Goal: Find specific page/section: Find specific page/section

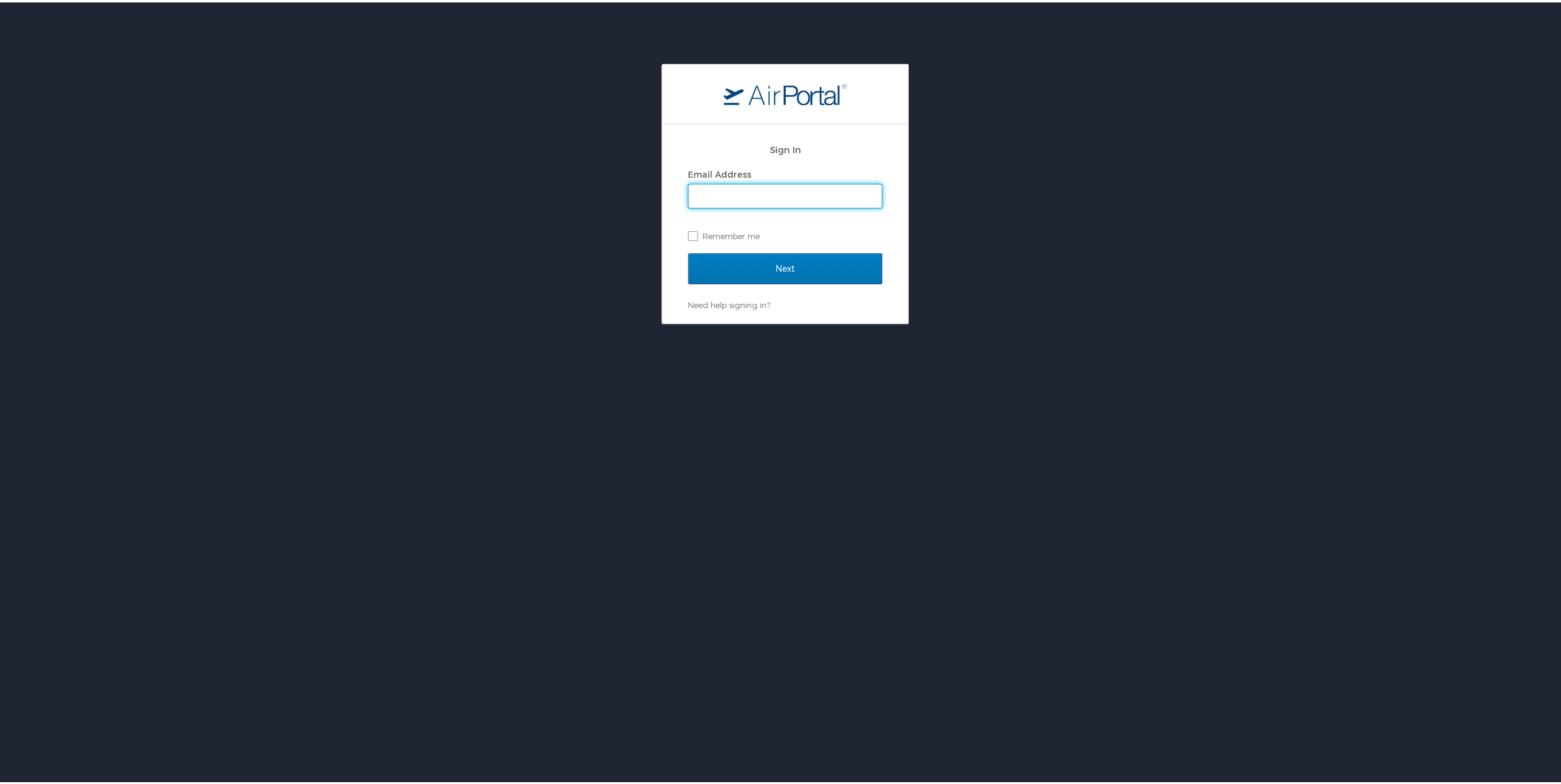
click at [819, 196] on input "Email Address" at bounding box center [785, 194] width 193 height 23
type input "blake.copeland@radiancetech.com"
click at [810, 266] on input "Next" at bounding box center [785, 266] width 195 height 31
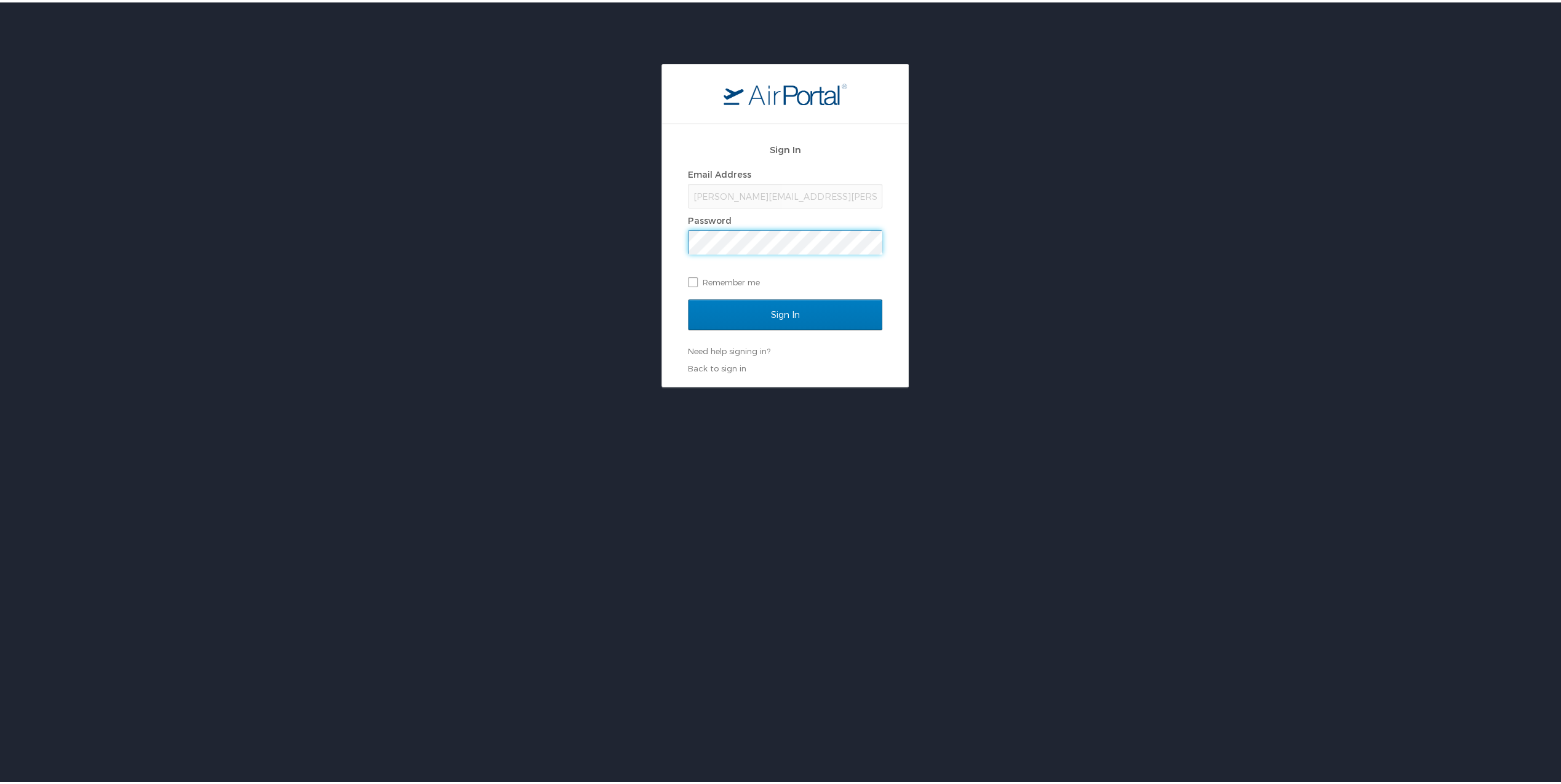
click at [688, 297] on input "Sign In" at bounding box center [785, 312] width 195 height 31
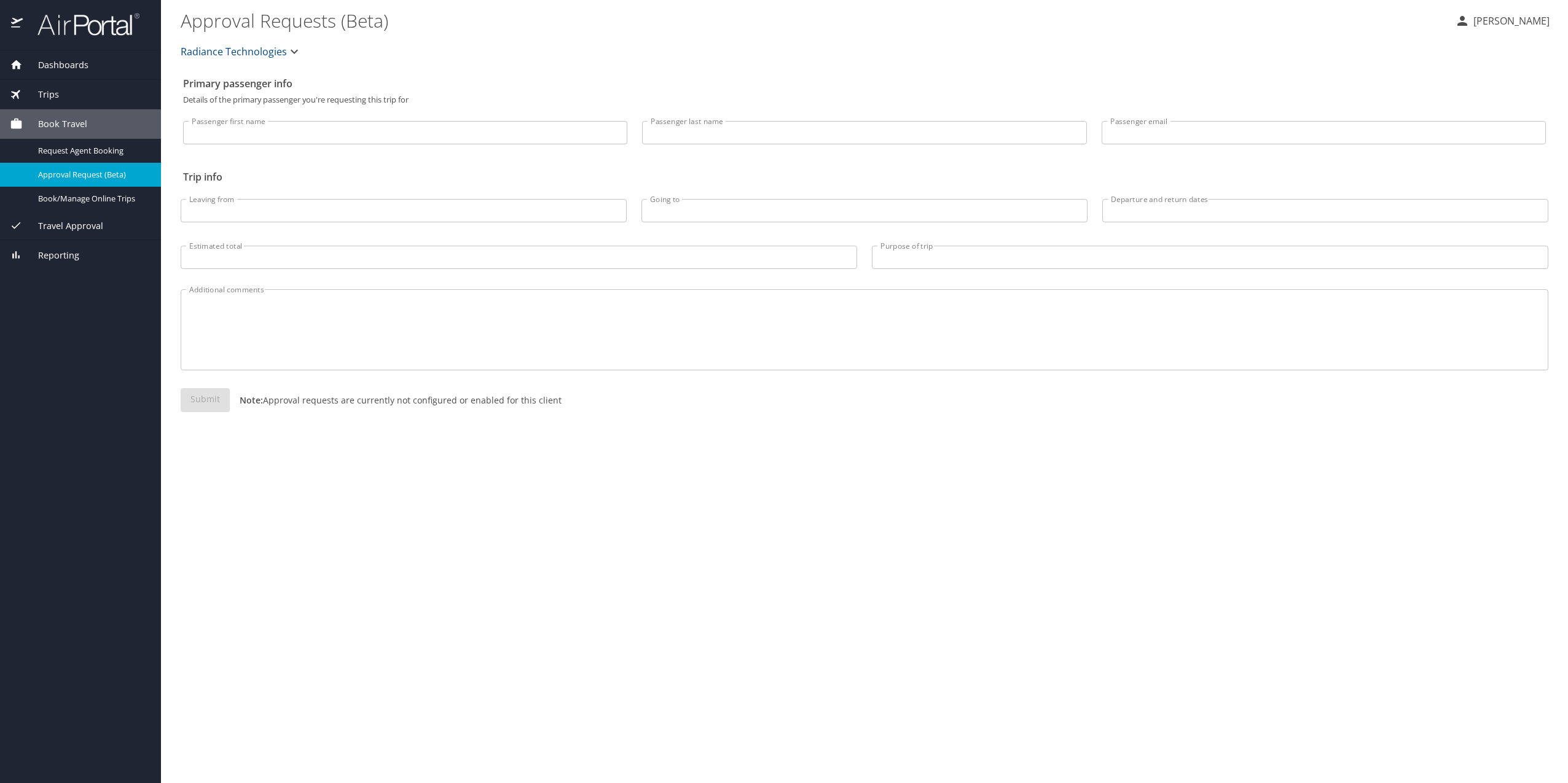
click at [75, 220] on span "Travel Approval" at bounding box center [63, 226] width 81 height 14
click at [74, 189] on link "Pending Trip Approvals" at bounding box center [80, 180] width 161 height 24
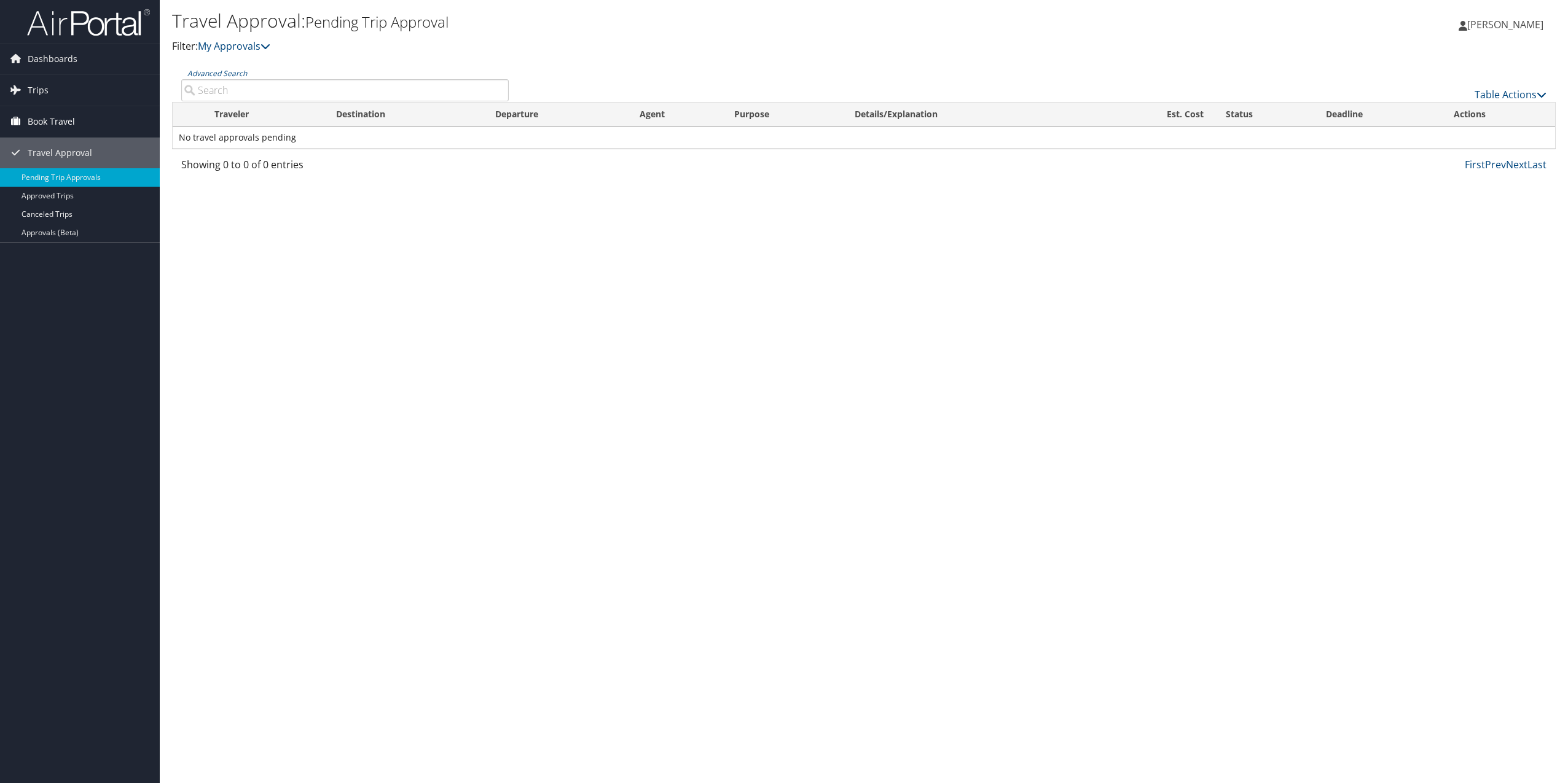
click at [43, 122] on span "Book Travel" at bounding box center [51, 122] width 47 height 31
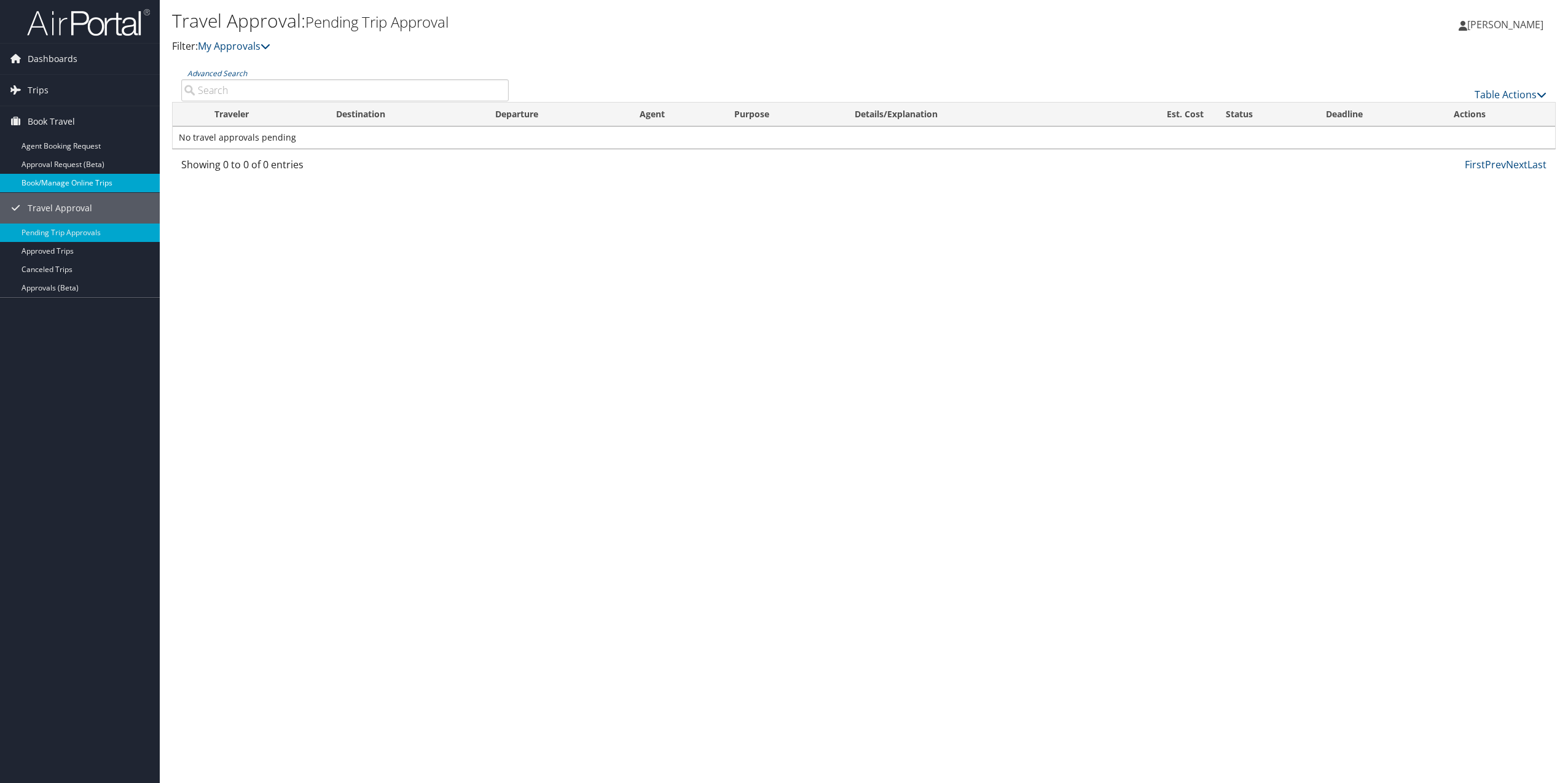
click at [52, 179] on link "Book/Manage Online Trips" at bounding box center [79, 183] width 160 height 19
